Goal: Information Seeking & Learning: Learn about a topic

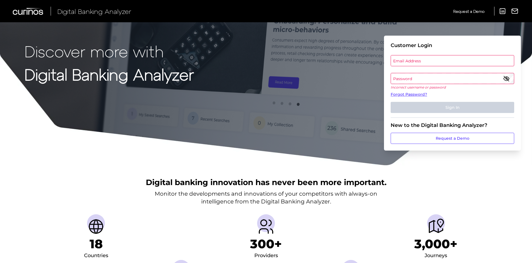
click at [416, 61] on label "Email Address" at bounding box center [452, 61] width 123 height 10
click at [416, 61] on input "email" at bounding box center [453, 60] width 124 height 11
click at [415, 64] on input "Email Address" at bounding box center [453, 60] width 124 height 11
type input "[EMAIL_ADDRESS][DOMAIN_NAME]"
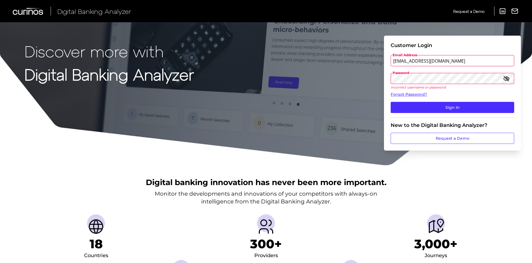
click at [505, 79] on icon "button" at bounding box center [506, 78] width 7 height 7
click at [387, 80] on form "Customer Login Email Address [EMAIL_ADDRESS][DOMAIN_NAME] Password Incorrect us…" at bounding box center [452, 93] width 137 height 115
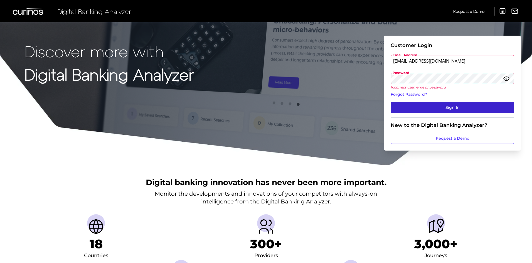
click at [392, 106] on button "Sign In" at bounding box center [453, 107] width 124 height 11
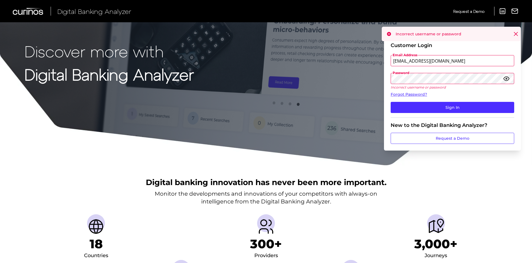
click at [446, 58] on input "[EMAIL_ADDRESS][DOMAIN_NAME]" at bounding box center [453, 60] width 124 height 11
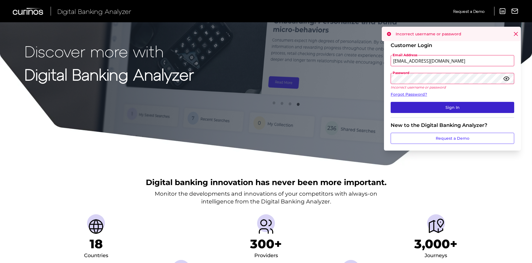
click at [395, 106] on button "Sign In" at bounding box center [453, 107] width 124 height 11
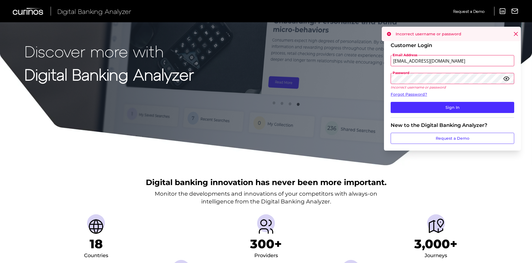
click at [384, 123] on div "Discover more with Digital Banking Analyzer Customer Login Email Address [EMAIL…" at bounding box center [266, 83] width 532 height 166
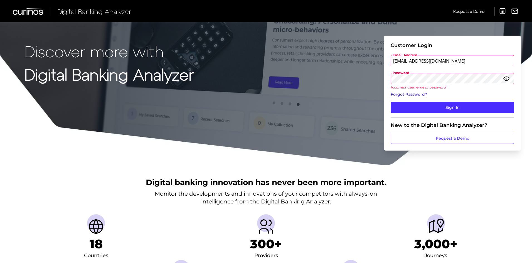
click at [416, 93] on link "Forgot Password?" at bounding box center [453, 95] width 124 height 6
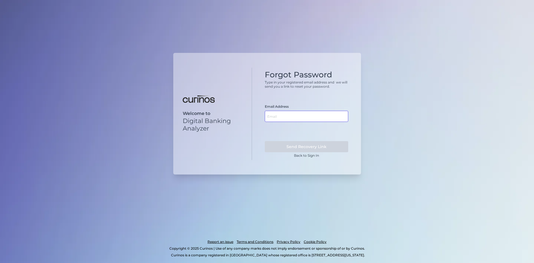
click at [288, 117] on input "text" at bounding box center [306, 116] width 83 height 11
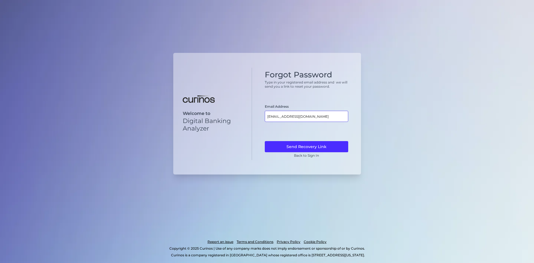
type input "[EMAIL_ADDRESS][DOMAIN_NAME]"
click at [265, 141] on button "Send Recovery Link" at bounding box center [306, 146] width 83 height 11
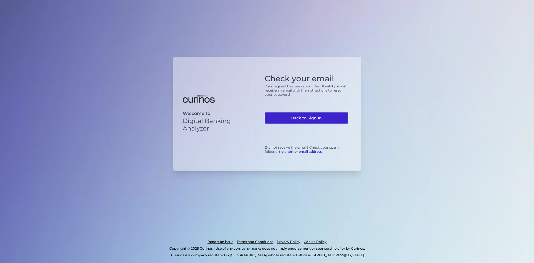
click at [324, 118] on link "Back to Sign In" at bounding box center [306, 117] width 83 height 11
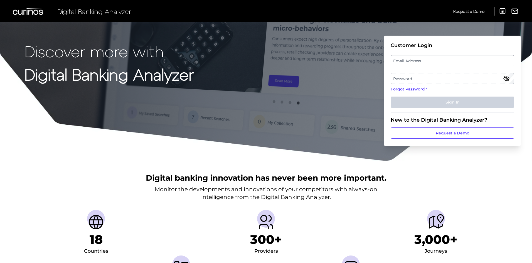
click at [412, 60] on label "Email Address" at bounding box center [452, 61] width 123 height 10
click at [412, 60] on input "email" at bounding box center [453, 60] width 124 height 11
type input "[EMAIL_ADDRESS][DOMAIN_NAME]"
click at [416, 78] on label "Password" at bounding box center [452, 78] width 123 height 10
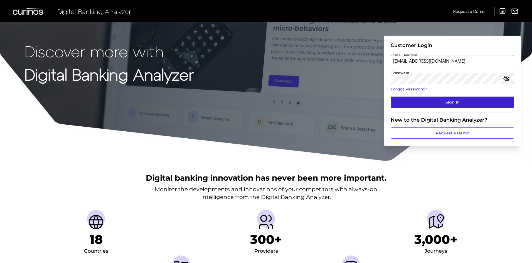
click at [406, 103] on button "Sign In" at bounding box center [453, 102] width 124 height 11
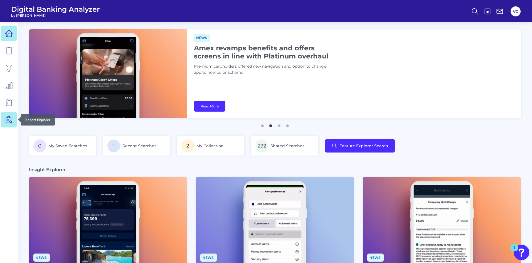
click at [6, 119] on icon at bounding box center [9, 120] width 8 height 8
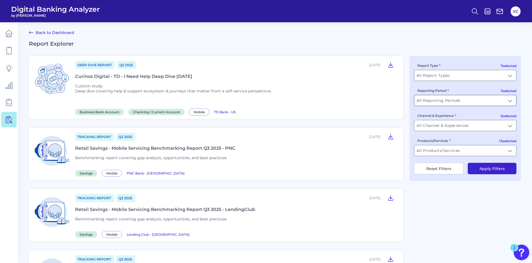
click at [461, 104] on input "All Reporting Periods" at bounding box center [465, 100] width 102 height 11
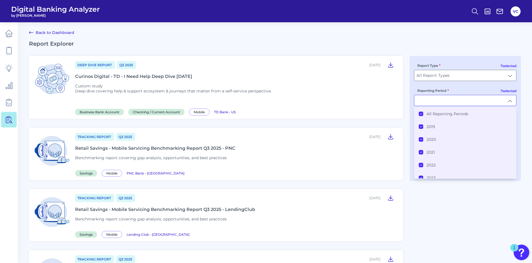
click at [461, 104] on input "Reporting Period" at bounding box center [465, 100] width 102 height 11
type input "All Reporting Periods"
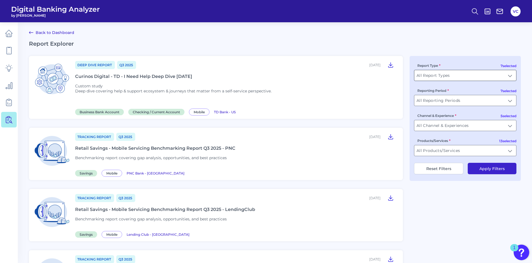
click at [463, 80] on input "All Report Types" at bounding box center [465, 75] width 102 height 11
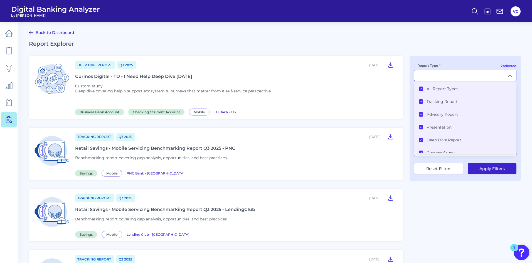
click at [421, 87] on Types "All Report Types" at bounding box center [421, 89] width 4 height 4
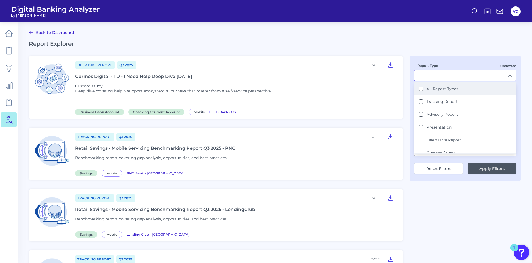
scroll to position [0, 0]
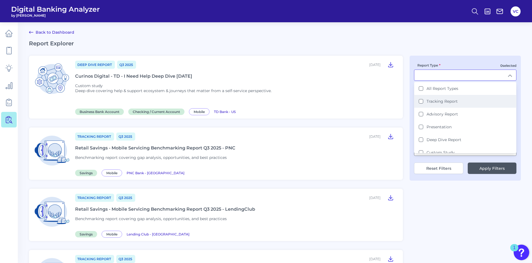
click at [422, 102] on Report "Tracking Report" at bounding box center [421, 101] width 4 height 4
type input "Tracking Report"
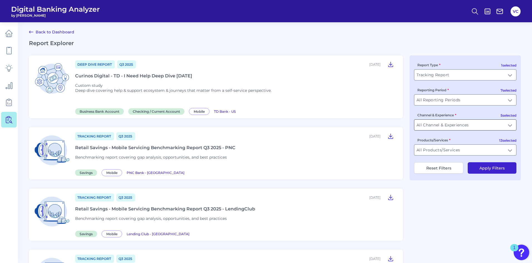
click at [455, 125] on input "All Channel & Experiences" at bounding box center [465, 125] width 102 height 11
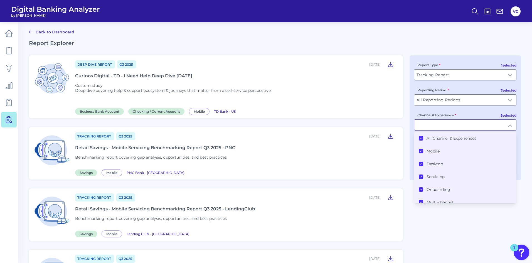
click at [421, 138] on icon at bounding box center [421, 138] width 3 height 3
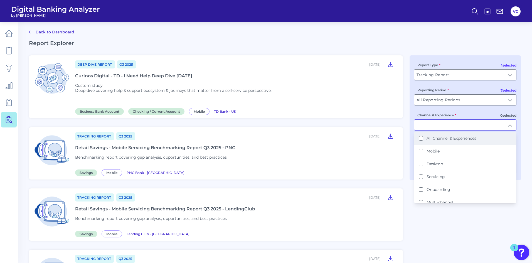
scroll to position [1, 0]
click at [421, 188] on button "Onboarding" at bounding box center [421, 189] width 4 height 4
type input "Onboarding"
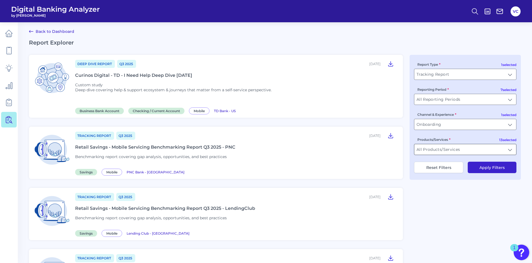
click at [436, 152] on input "All Products/Services" at bounding box center [465, 149] width 102 height 11
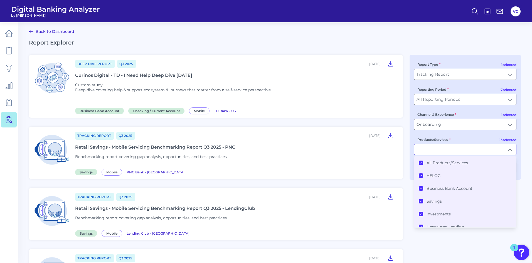
click at [421, 162] on icon at bounding box center [421, 162] width 3 height 3
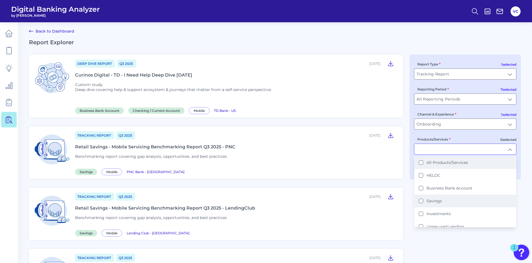
click at [422, 199] on button "Savings" at bounding box center [421, 201] width 4 height 4
type input "Savings"
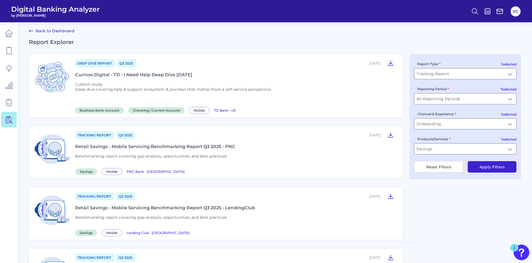
click at [482, 168] on button "Apply Filters" at bounding box center [492, 166] width 49 height 11
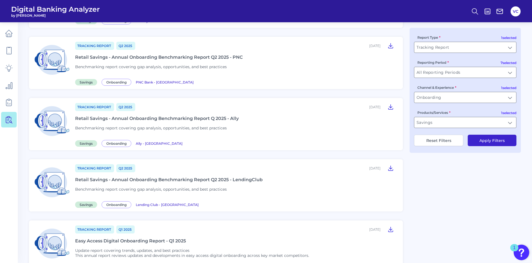
scroll to position [141, 0]
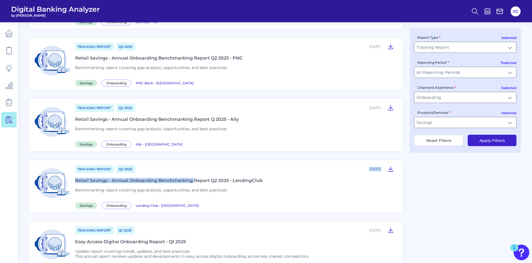
drag, startPoint x: 194, startPoint y: 178, endPoint x: 320, endPoint y: 181, distance: 125.8
click at [320, 181] on div "Tracking Report Q2 2025 May 28, 2025 Retail Savings - Annual Onboarding Benchma…" at bounding box center [235, 185] width 321 height 43
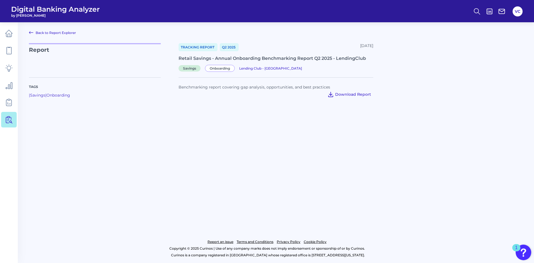
click at [357, 96] on span "Download Report" at bounding box center [353, 94] width 36 height 5
